Goal: Information Seeking & Learning: Learn about a topic

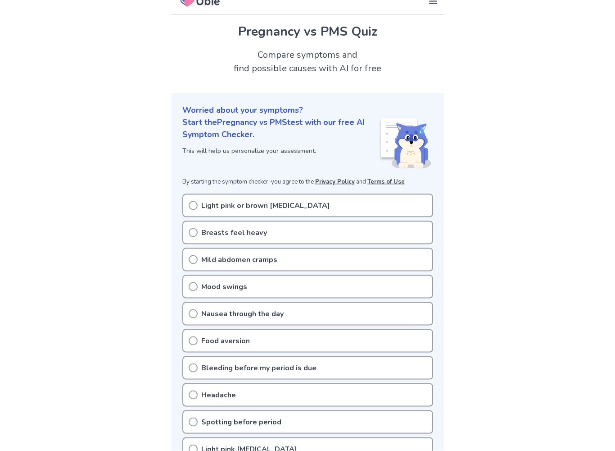
scroll to position [13, 0]
click at [305, 257] on div "Mild abdomen cramps" at bounding box center [307, 258] width 251 height 23
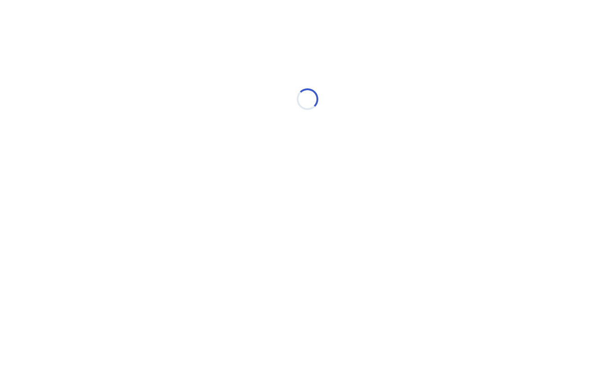
click at [192, 189] on html "Loading..." at bounding box center [307, 94] width 615 height 189
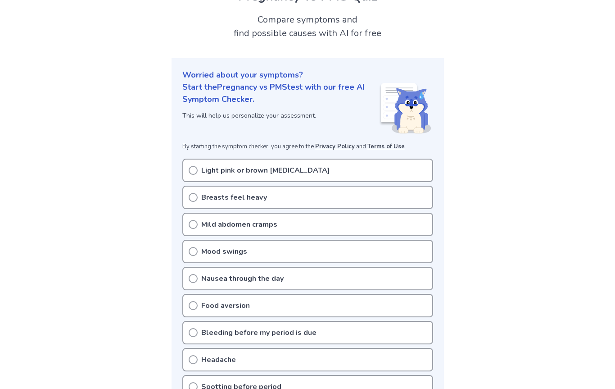
scroll to position [47, 0]
click at [192, 223] on icon at bounding box center [193, 224] width 9 height 9
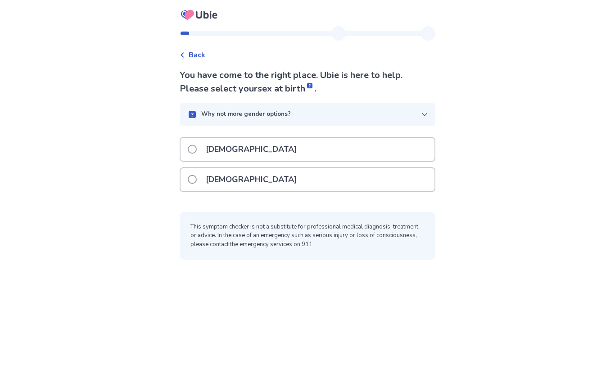
click at [204, 177] on label "Female" at bounding box center [245, 179] width 114 height 23
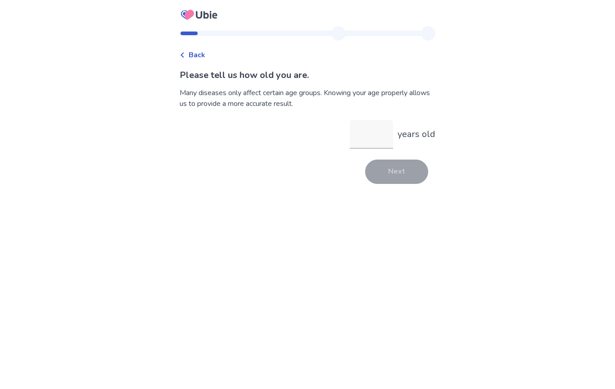
click at [373, 133] on input "years old" at bounding box center [371, 134] width 43 height 29
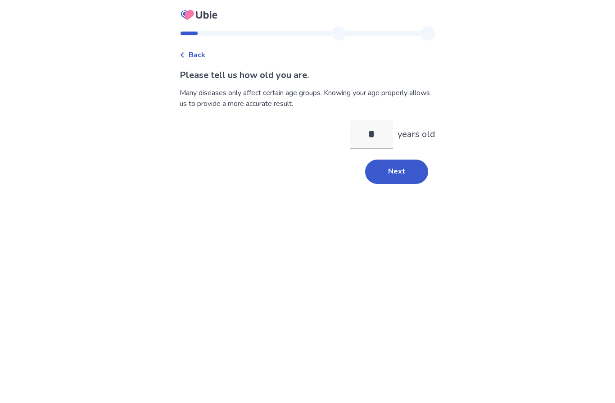
type input "**"
click at [400, 171] on button "Next" at bounding box center [396, 171] width 63 height 24
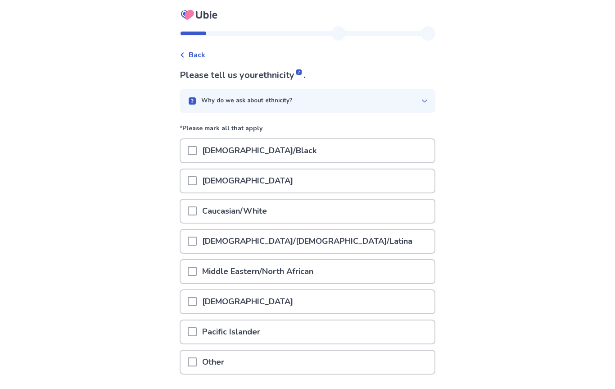
click at [281, 242] on p "Hispanic/Latino/Latina" at bounding box center [307, 241] width 221 height 23
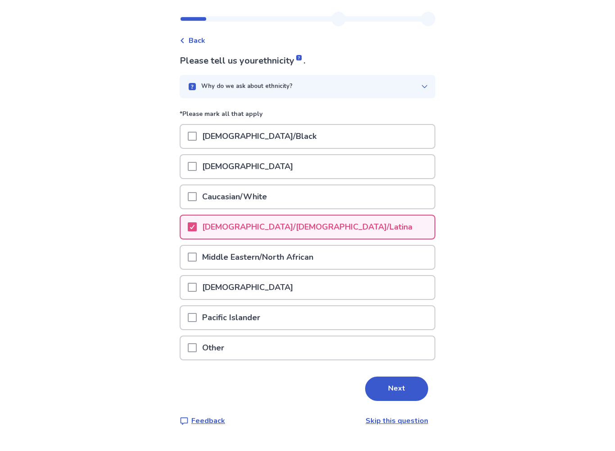
scroll to position [4, 0]
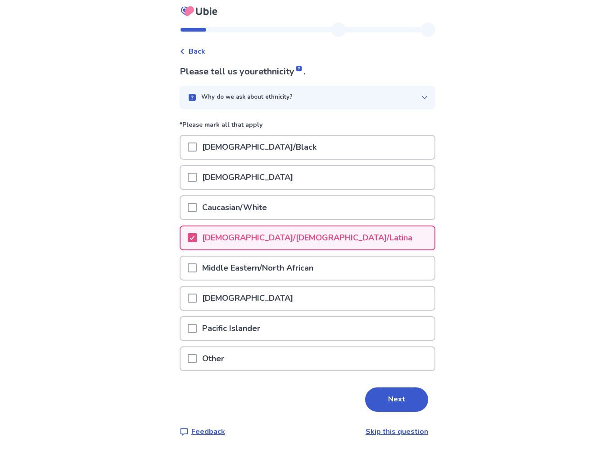
click at [387, 388] on button "Next" at bounding box center [396, 399] width 63 height 24
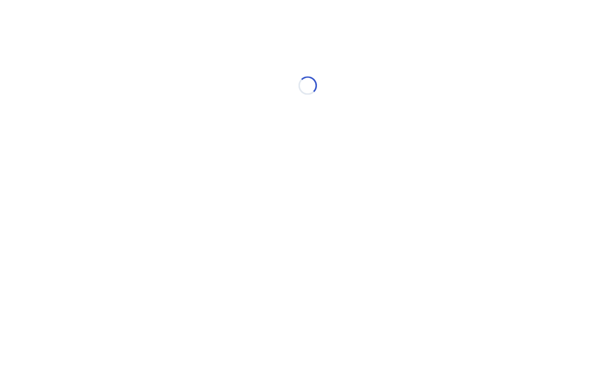
scroll to position [0, 0]
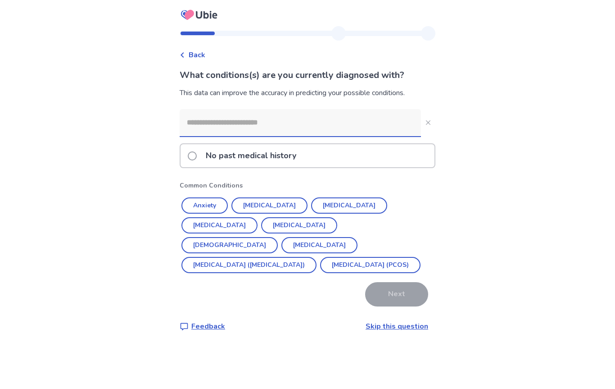
click at [358, 125] on input at bounding box center [300, 122] width 241 height 27
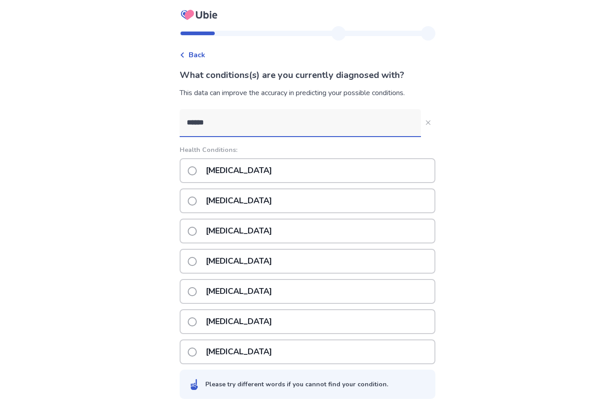
type input "*******"
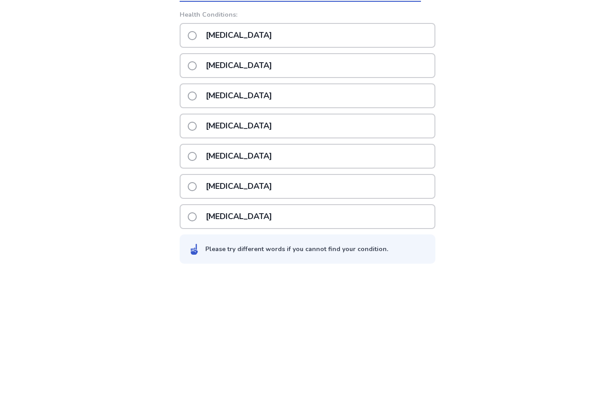
click at [240, 280] on p "Underactive thyroid" at bounding box center [238, 291] width 77 height 23
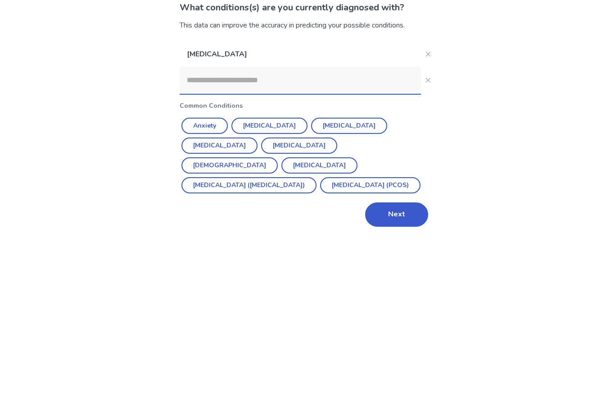
click at [220, 185] on button "Anxiety" at bounding box center [205, 193] width 46 height 16
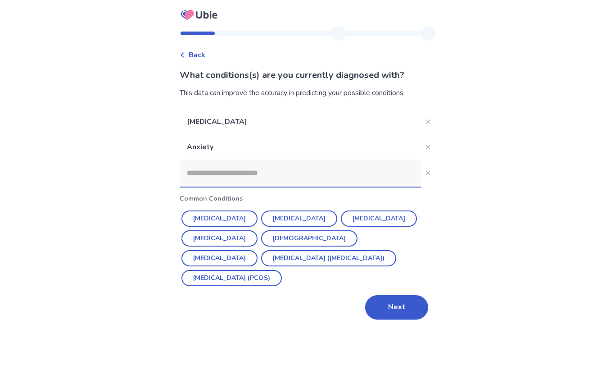
click at [287, 171] on input at bounding box center [300, 172] width 241 height 27
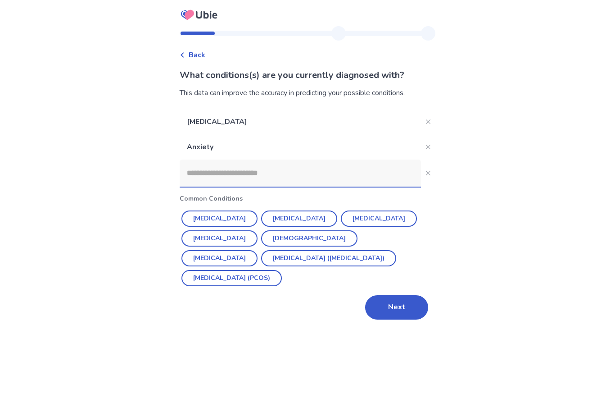
type input "*"
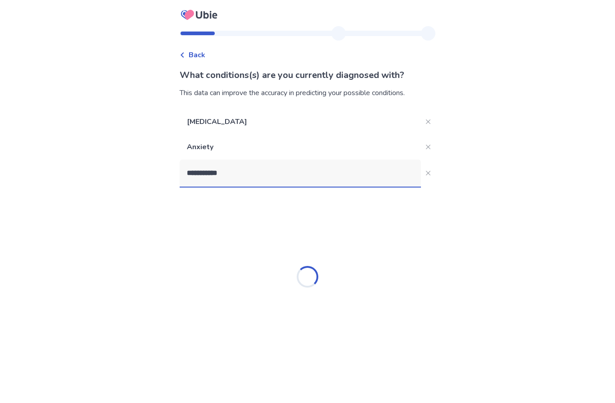
type input "**********"
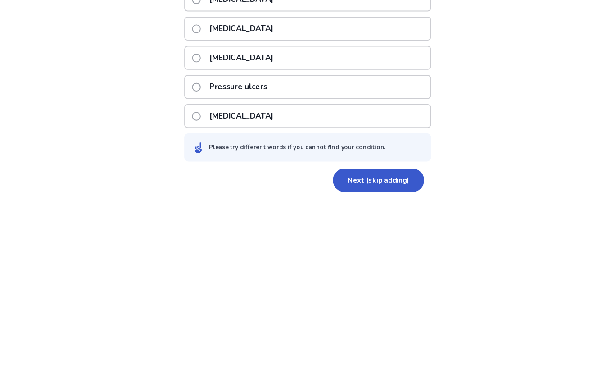
scroll to position [179, 0]
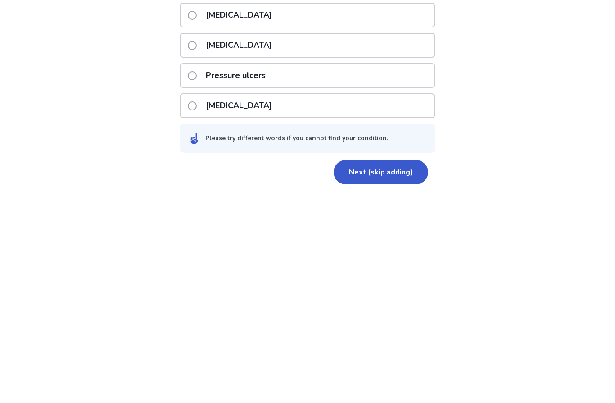
click at [401, 368] on button "Next (skip adding)" at bounding box center [381, 380] width 95 height 24
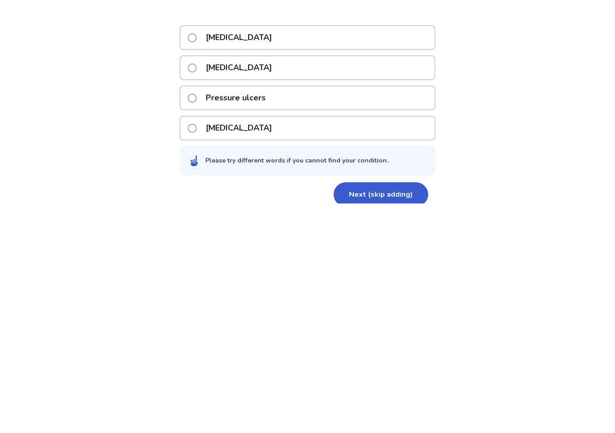
scroll to position [0, 0]
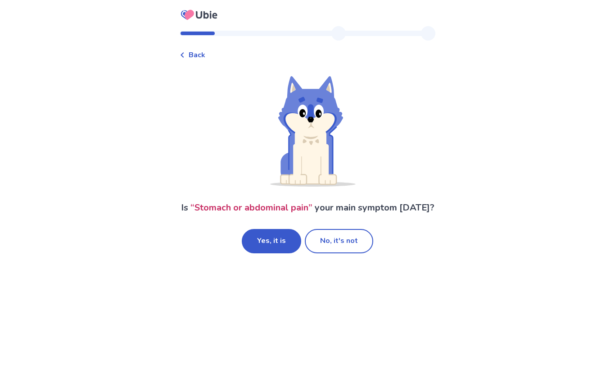
click at [282, 253] on button "Yes, it is" at bounding box center [271, 241] width 59 height 24
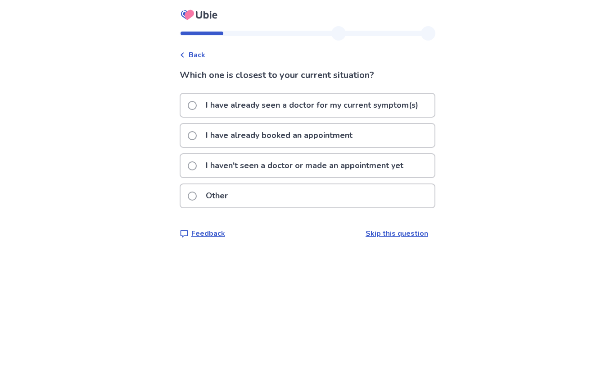
click at [333, 197] on div "Other" at bounding box center [308, 195] width 254 height 23
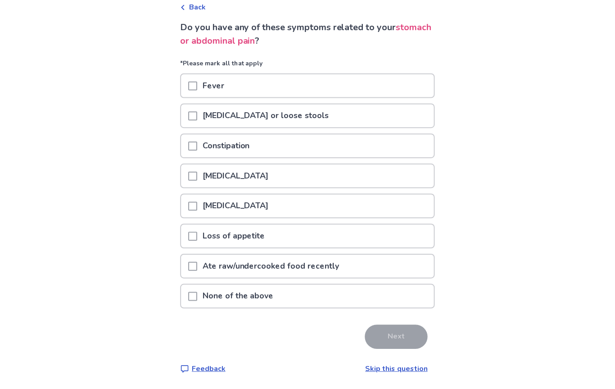
scroll to position [49, 0]
click at [276, 300] on p "None of the above" at bounding box center [238, 296] width 82 height 23
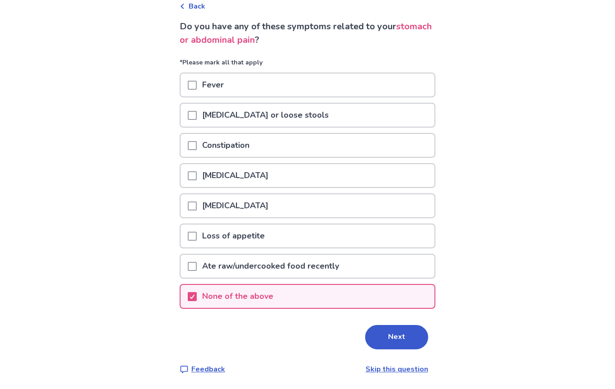
click at [401, 336] on button "Next" at bounding box center [396, 337] width 63 height 24
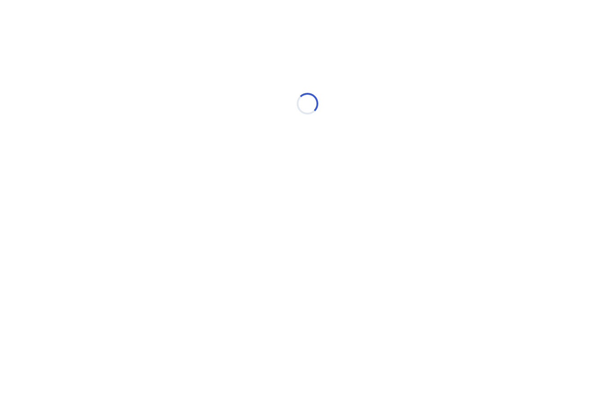
scroll to position [0, 0]
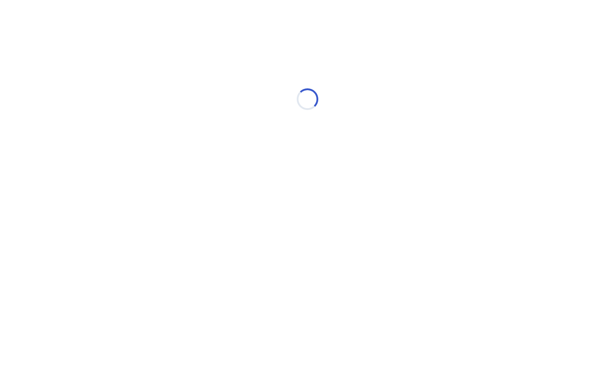
select select "*"
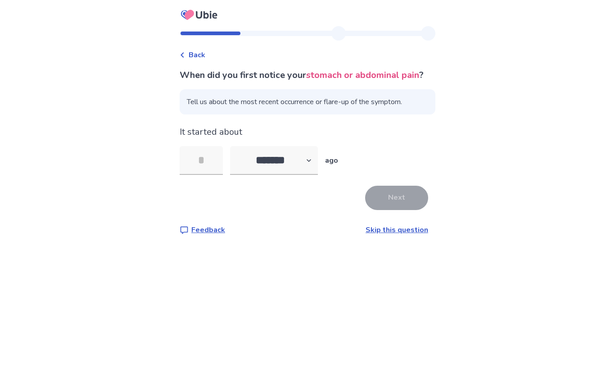
click at [214, 175] on input "tel" at bounding box center [201, 160] width 43 height 29
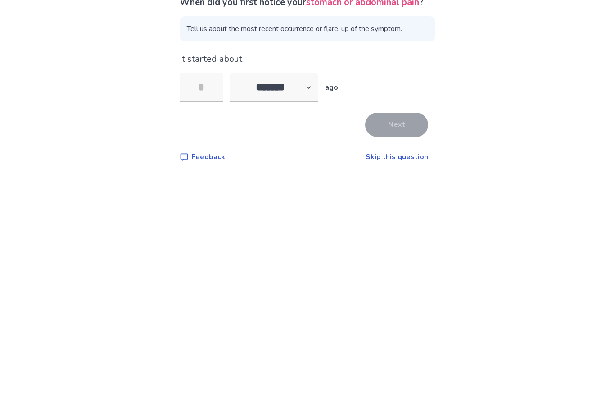
type input "*"
click at [389, 186] on button "Next" at bounding box center [396, 198] width 63 height 24
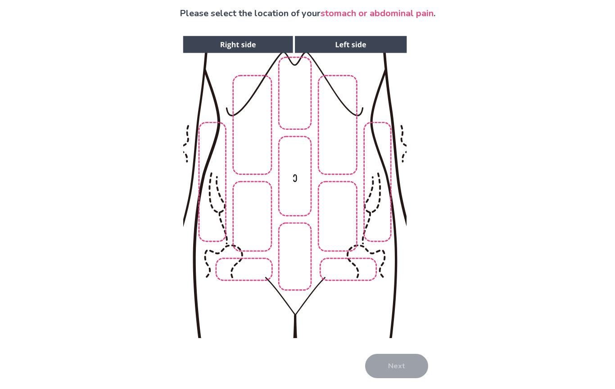
scroll to position [62, 0]
click at [298, 268] on img at bounding box center [294, 187] width 460 height 312
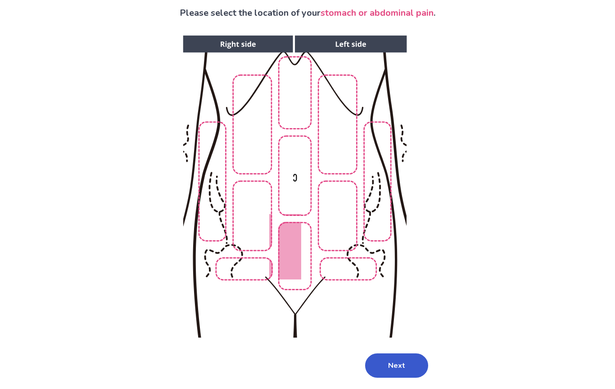
scroll to position [62, 0]
click at [388, 363] on button "Next" at bounding box center [396, 365] width 63 height 24
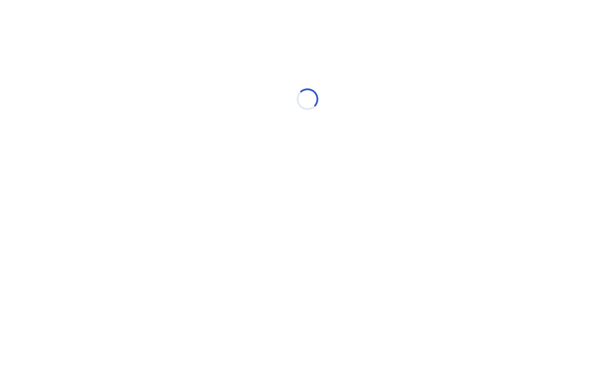
scroll to position [0, 0]
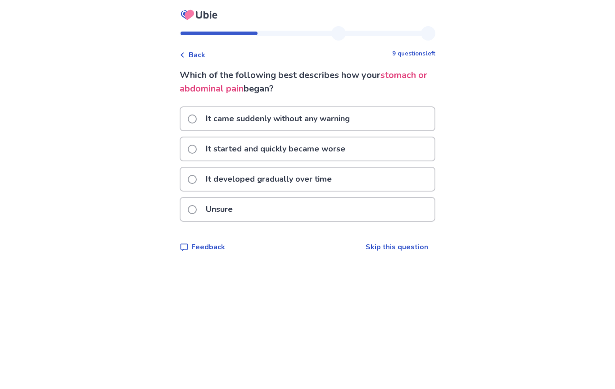
click at [386, 117] on div "It came suddenly without any warning" at bounding box center [308, 118] width 254 height 23
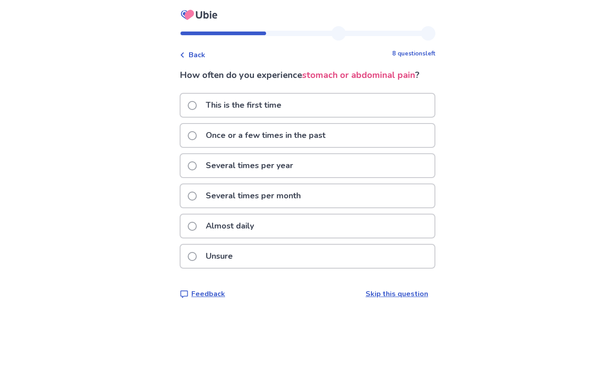
click at [301, 262] on div "Unsure" at bounding box center [308, 256] width 254 height 23
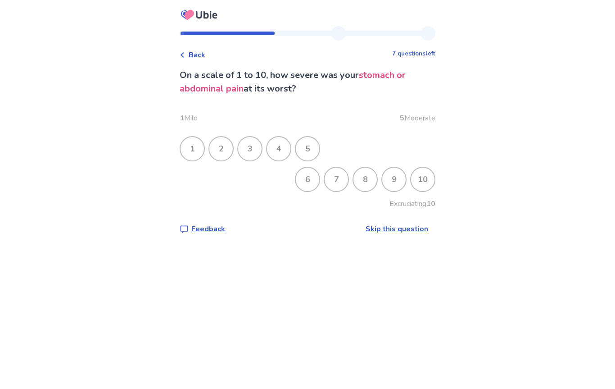
click at [233, 148] on div "2" at bounding box center [220, 148] width 23 height 23
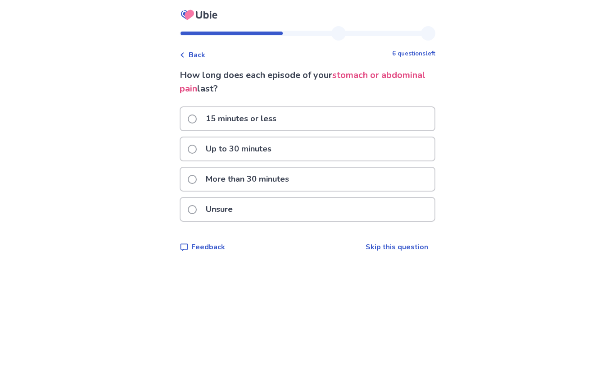
click at [280, 218] on div "Unsure" at bounding box center [308, 209] width 254 height 23
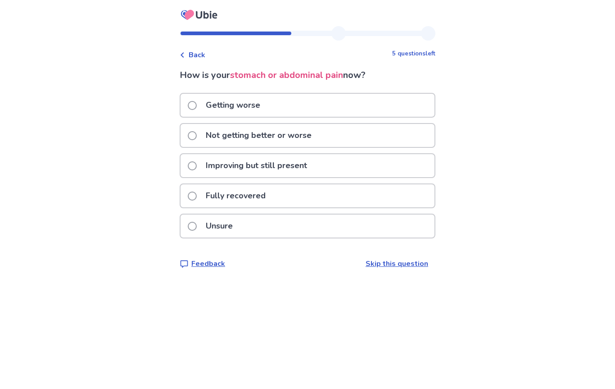
click at [258, 232] on div "Unsure" at bounding box center [308, 225] width 254 height 23
